Goal: Find specific page/section: Find specific page/section

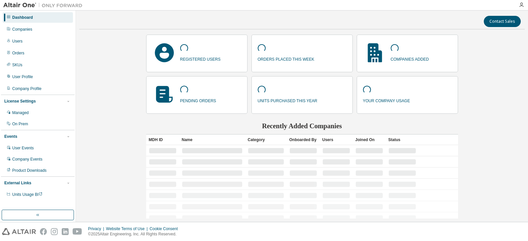
click at [16, 33] on div "Companies" at bounding box center [38, 29] width 70 height 11
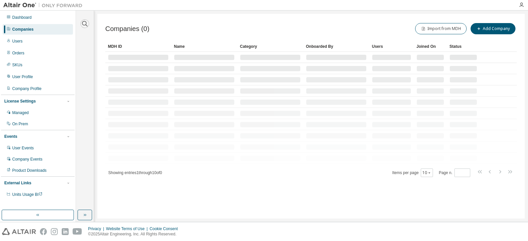
click at [83, 22] on icon "button" at bounding box center [85, 24] width 8 height 8
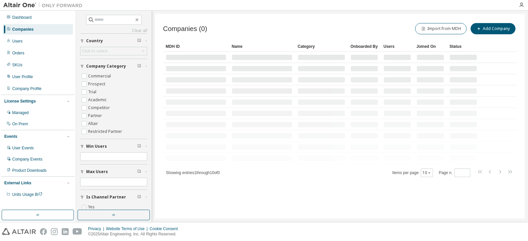
click at [103, 15] on span at bounding box center [113, 20] width 55 height 10
click at [103, 18] on input "text" at bounding box center [114, 20] width 40 height 7
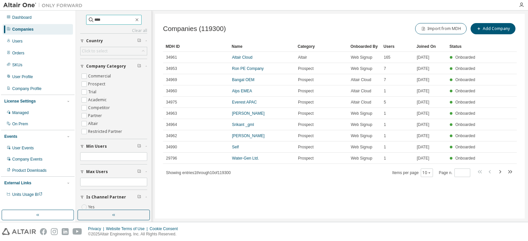
type input "****"
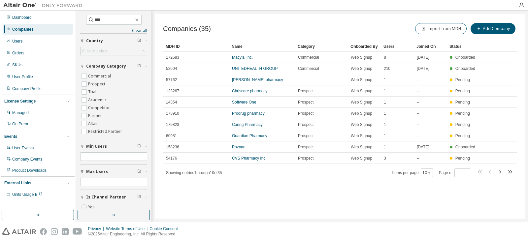
click at [247, 62] on td "Macy's, Inc." at bounding box center [262, 57] width 66 height 11
click at [243, 59] on link "Macy's, Inc." at bounding box center [242, 57] width 21 height 5
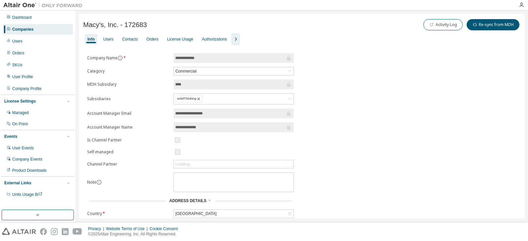
click at [107, 42] on div "Users" at bounding box center [109, 39] width 16 height 11
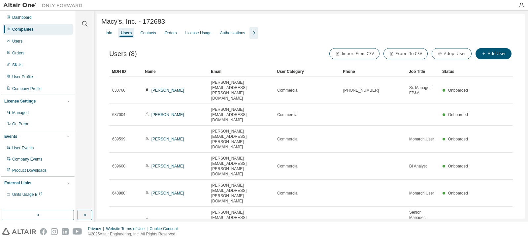
scroll to position [10, 0]
